Goal: Task Accomplishment & Management: Manage account settings

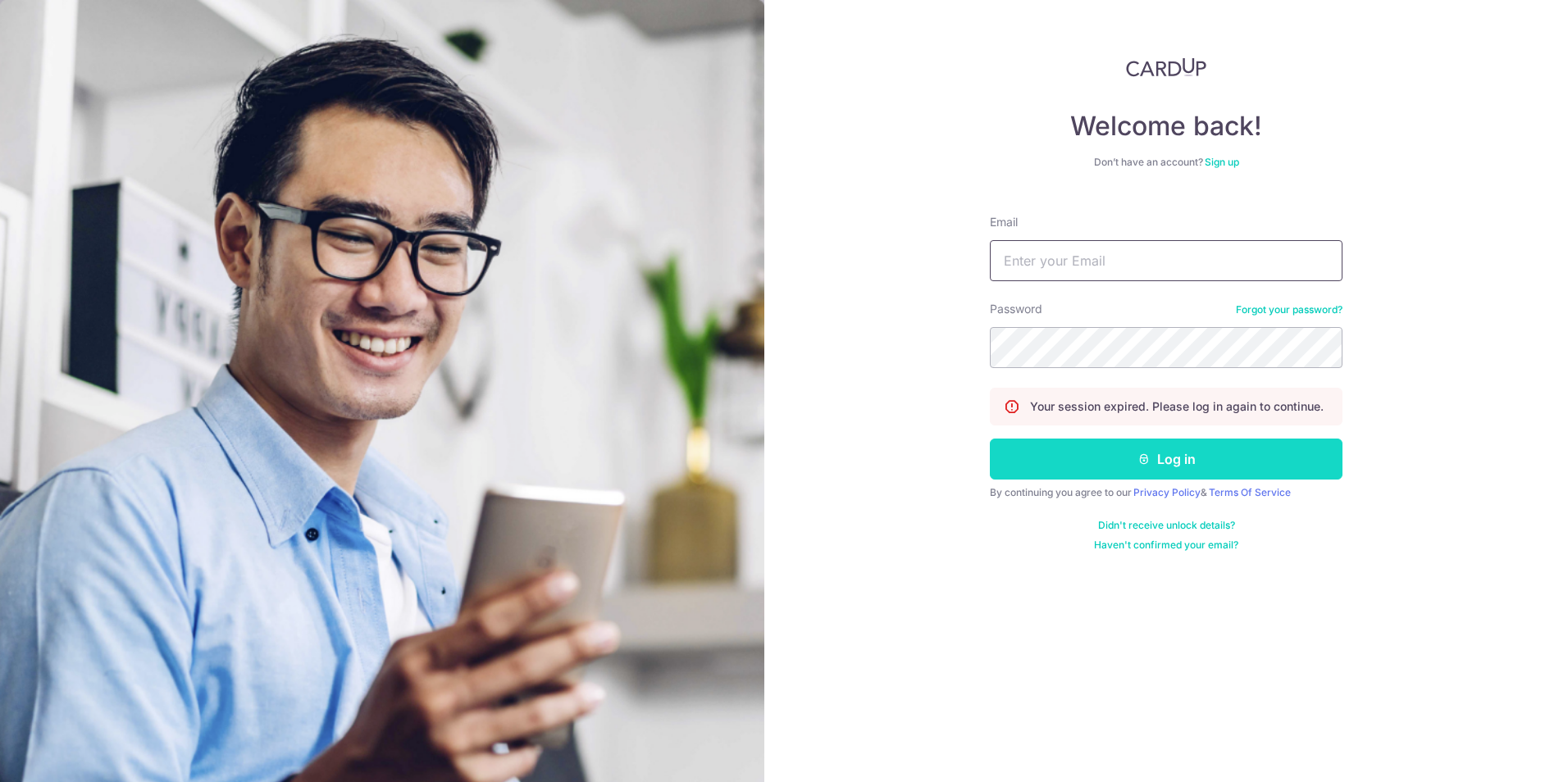
type input "[EMAIL_ADDRESS][DOMAIN_NAME]"
click at [1150, 456] on icon "submit" at bounding box center [1144, 459] width 13 height 13
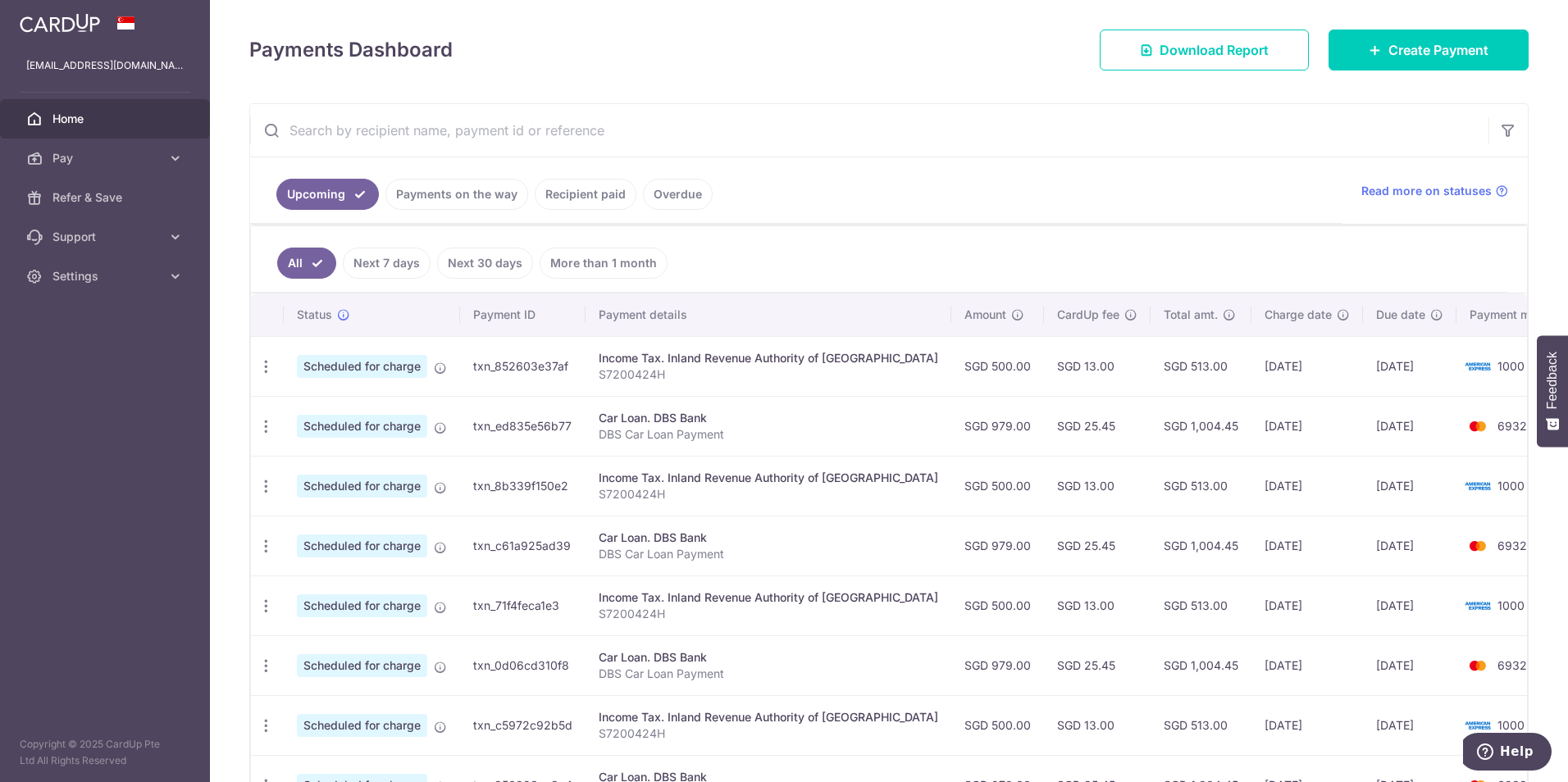
scroll to position [246, 0]
